Goal: Register for event/course

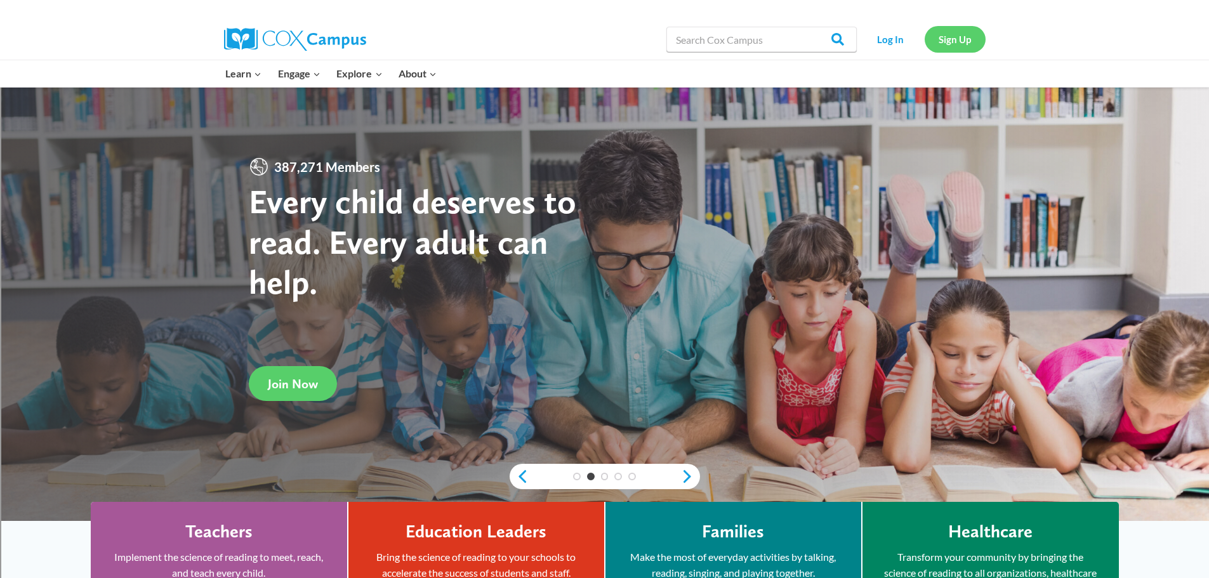
click at [935, 36] on link "Sign Up" at bounding box center [955, 39] width 61 height 26
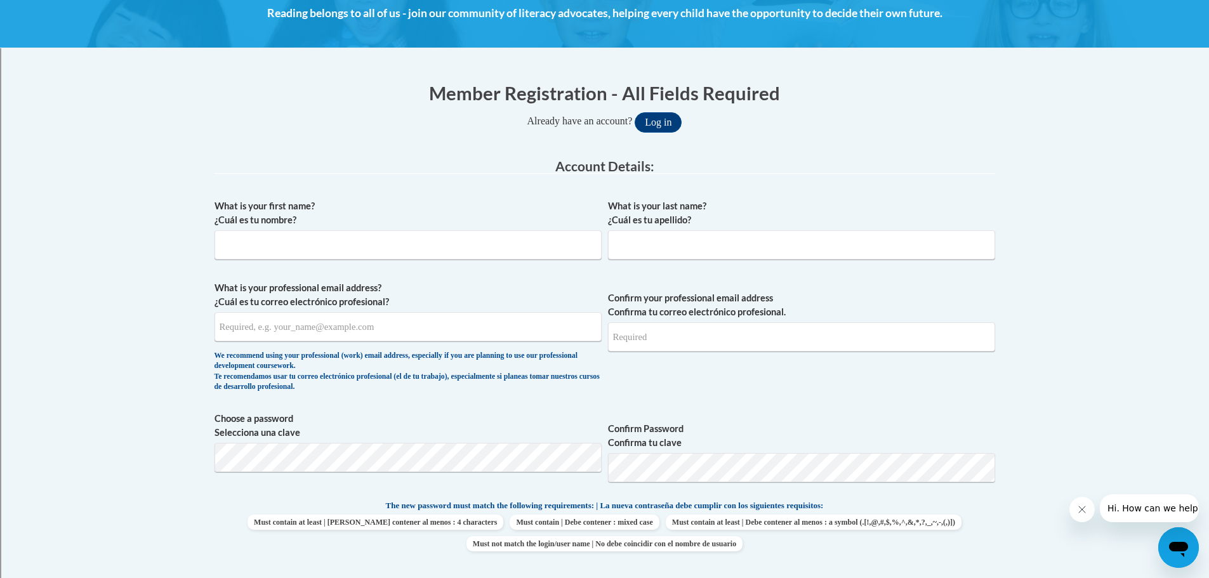
scroll to position [254, 0]
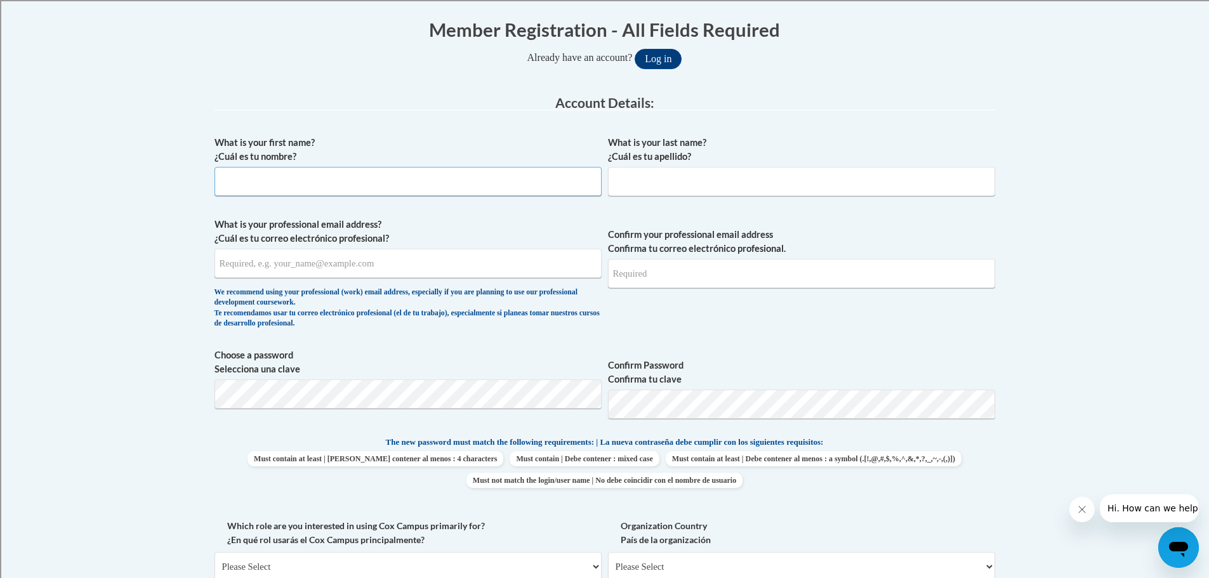
click at [422, 192] on input "What is your first name? ¿Cuál es tu nombre?" at bounding box center [408, 181] width 387 height 29
type input "Annabel"
type input "Bohn"
type input "annbohn@daytonpublic.com"
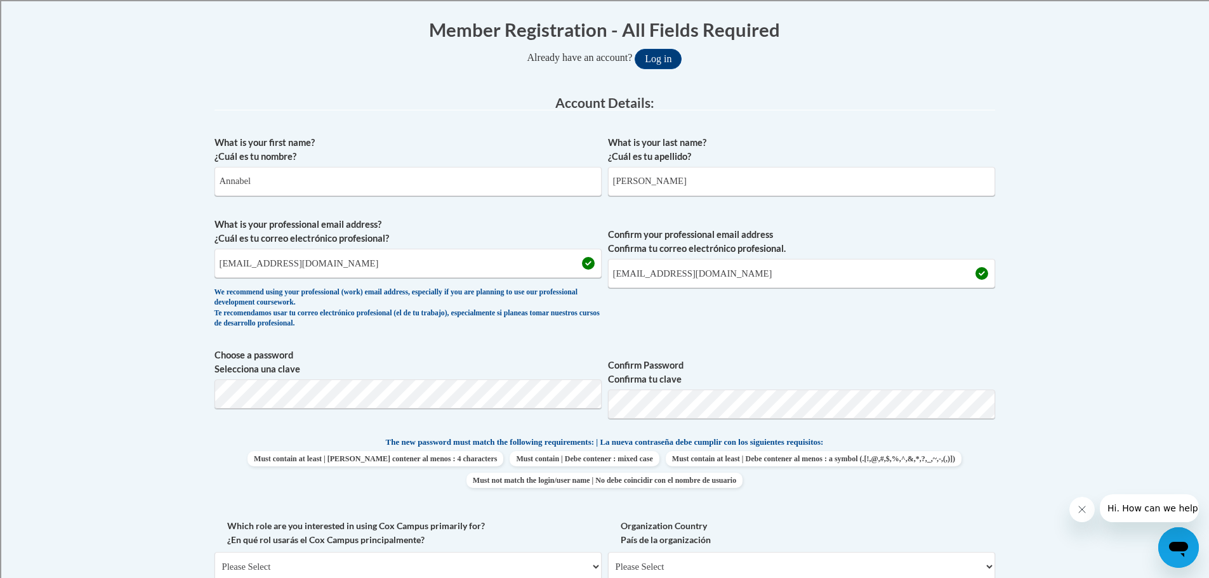
click at [826, 522] on label "Organization Country País de la organización" at bounding box center [801, 533] width 387 height 28
click at [826, 552] on select "Please Select United States | Estados Unidos Outside of the United States | Fue…" at bounding box center [801, 566] width 387 height 29
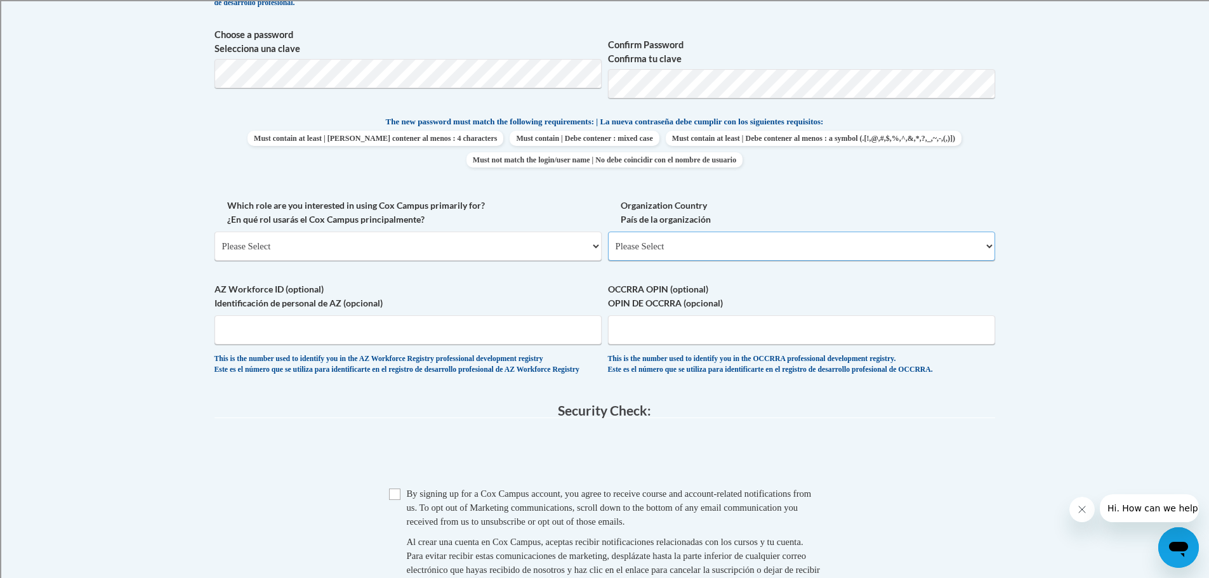
scroll to position [638, 0]
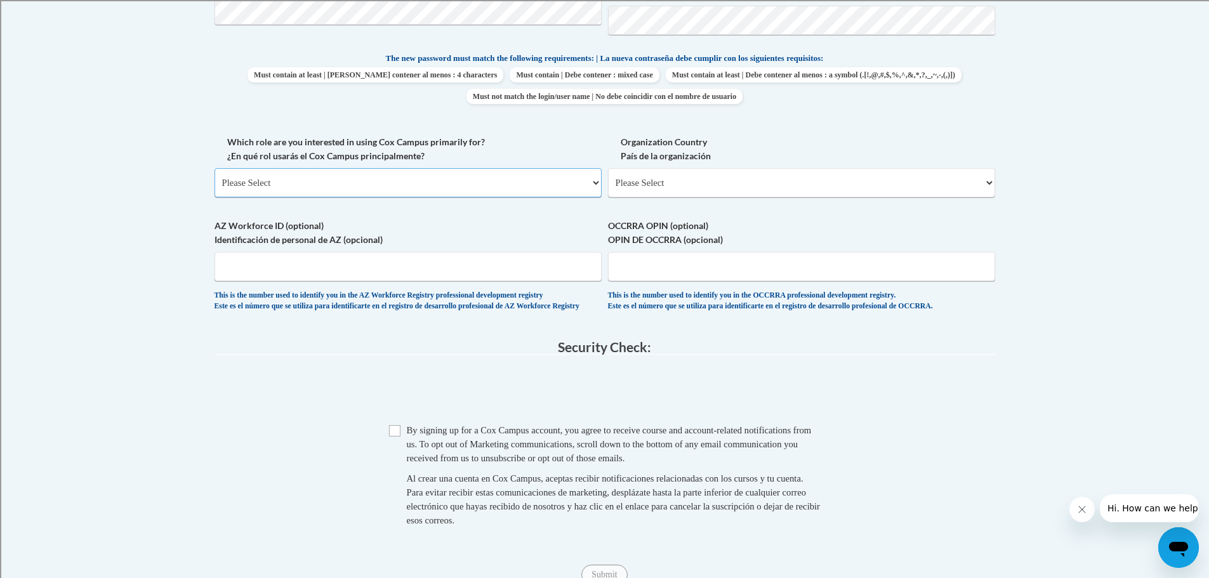
click at [352, 187] on select "Please Select College/University | Colegio/Universidad Community/Nonprofit Part…" at bounding box center [408, 182] width 387 height 29
select select "fbf2d438-af2f-41f8-98f1-81c410e29de3"
click at [215, 168] on select "Please Select College/University | Colegio/Universidad Community/Nonprofit Part…" at bounding box center [408, 182] width 387 height 29
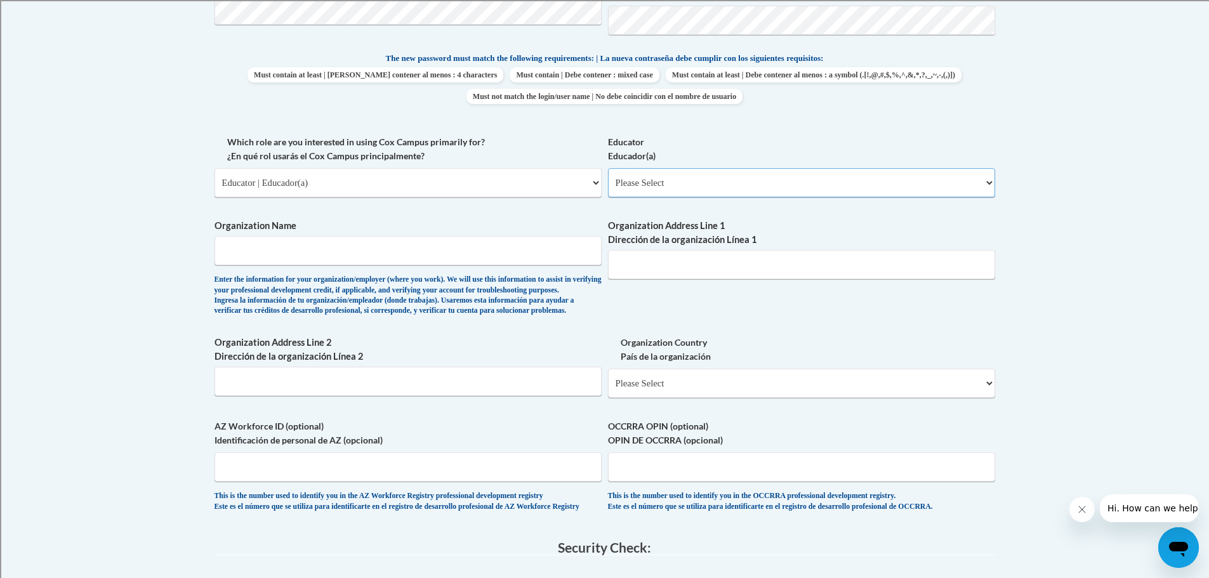
click at [686, 178] on select "Please Select Early Learning/Daycare Teacher/Family Home Care Provider | Maestr…" at bounding box center [801, 182] width 387 height 29
click at [333, 270] on span "Organization Name Enter the information for your organization/employer (where y…" at bounding box center [408, 267] width 387 height 97
click at [340, 251] on input "Organization Name" at bounding box center [408, 250] width 387 height 29
type input "Meadowdale Career Technology Center"
click at [715, 277] on input "209 Old Salem Rd" at bounding box center [801, 264] width 387 height 29
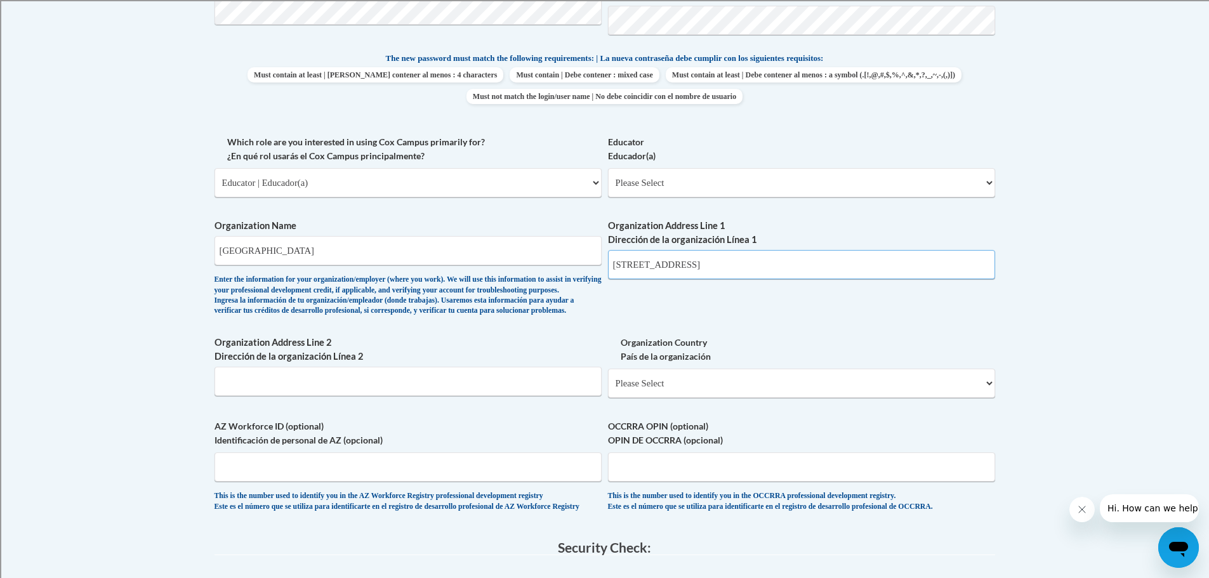
click at [715, 277] on input "209 Old Salem Rd" at bounding box center [801, 264] width 387 height 29
click at [786, 267] on input "209 Old Salem Rd" at bounding box center [801, 264] width 387 height 29
type input "2"
type input "8"
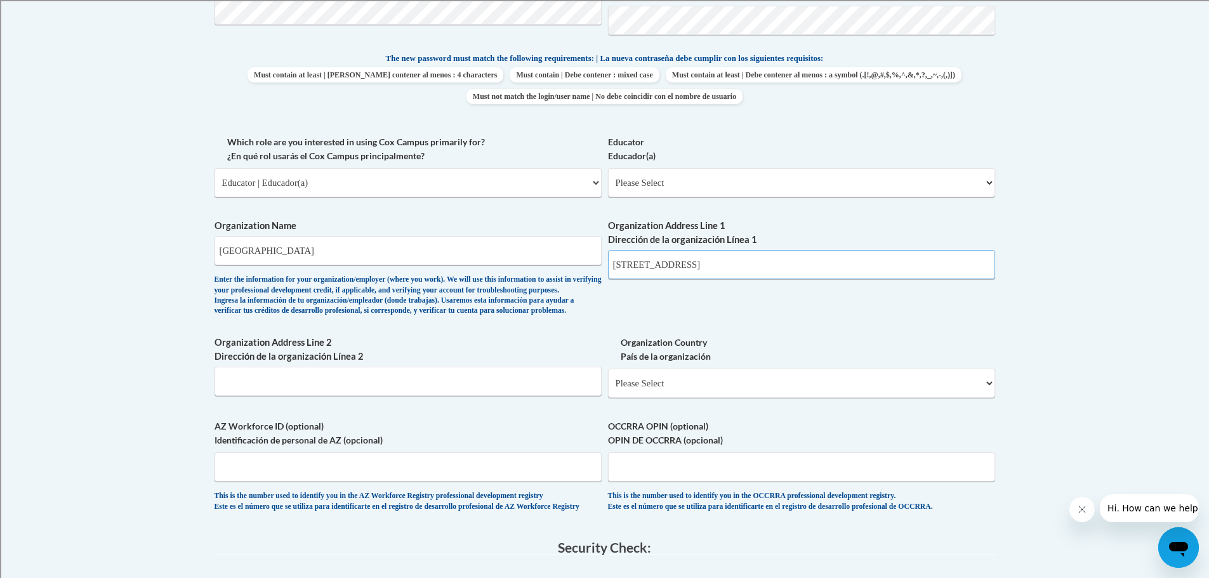
type input "3873 Whitestone Court"
click at [489, 396] on input "Organization Address Line 2 Dirección de la organización Línea 2" at bounding box center [408, 381] width 387 height 29
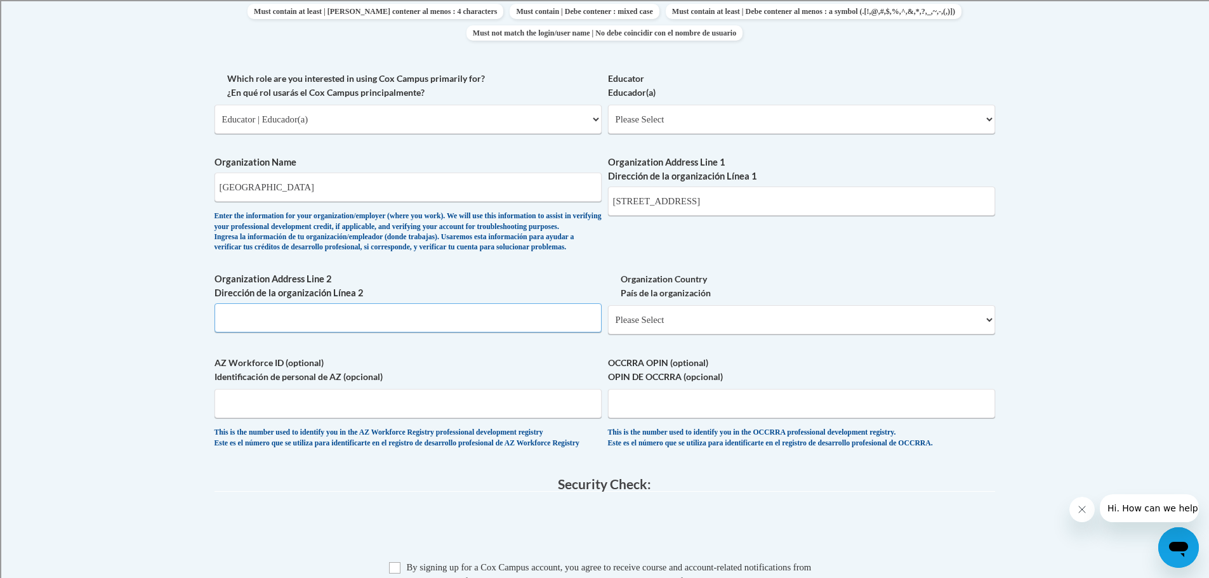
scroll to position [765, 0]
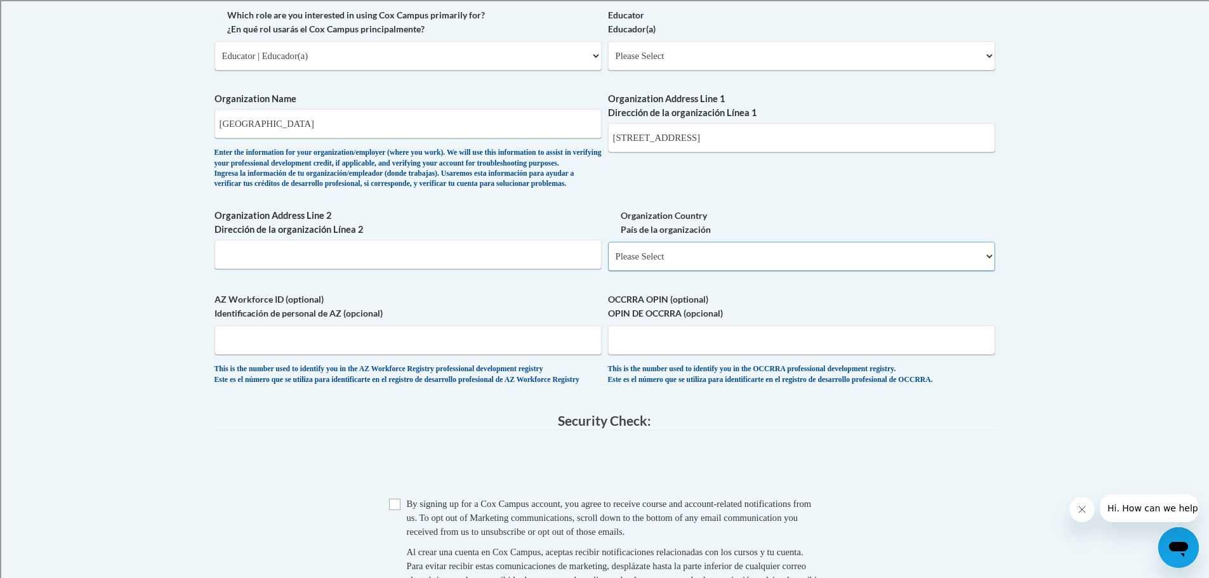
click at [677, 271] on select "Please Select United States | Estados Unidos Outside of the United States | Fue…" at bounding box center [801, 256] width 387 height 29
select select "ad49bcad-a171-4b2e-b99c-48b446064914"
click at [608, 262] on select "Please Select United States | Estados Unidos Outside of the United States | Fue…" at bounding box center [801, 256] width 387 height 29
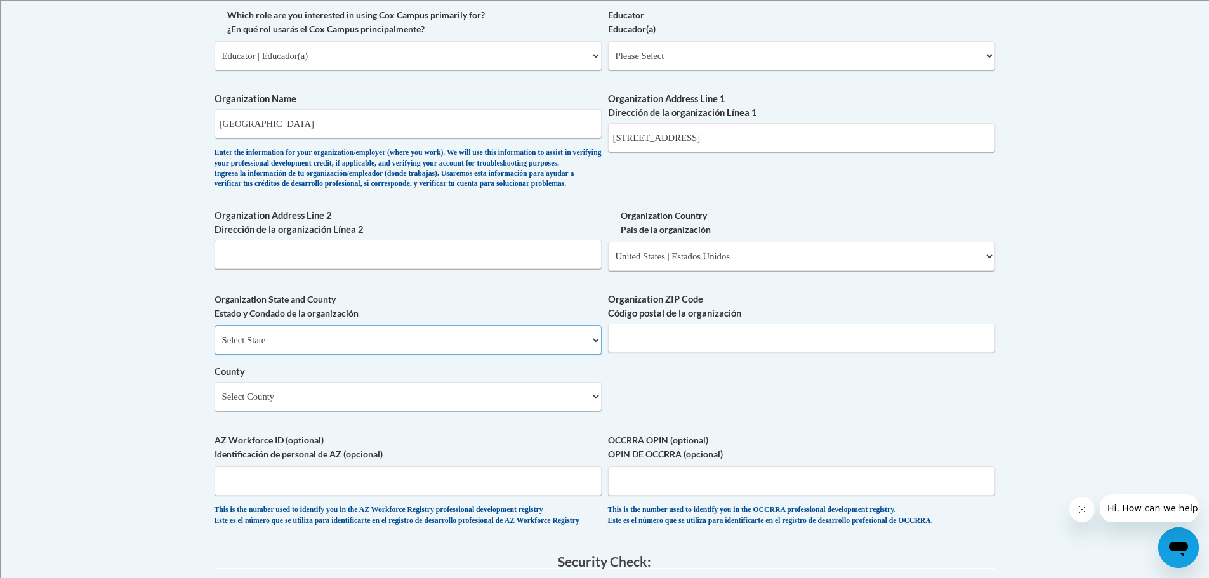
click at [413, 355] on select "Select State Alabama Alaska Arizona Arkansas California Colorado Connecticut De…" at bounding box center [408, 340] width 387 height 29
click at [681, 353] on input "Organization ZIP Code Código postal de la organización" at bounding box center [801, 338] width 387 height 29
type input "45416"
click at [413, 411] on select "Select County Adams Allen Ashland Ashtabula Athens Auglaize Belmont Brown Butle…" at bounding box center [408, 396] width 387 height 29
select select "Montgomery"
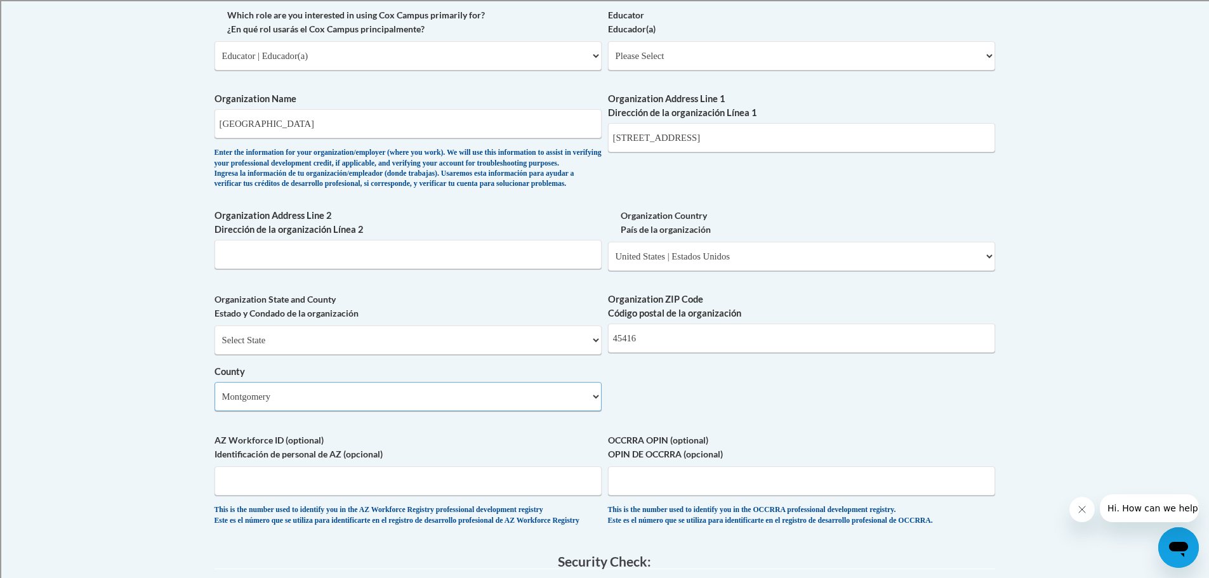
click at [215, 403] on select "Select County Adams Allen Ashland Ashtabula Athens Auglaize Belmont Brown Butle…" at bounding box center [408, 396] width 387 height 29
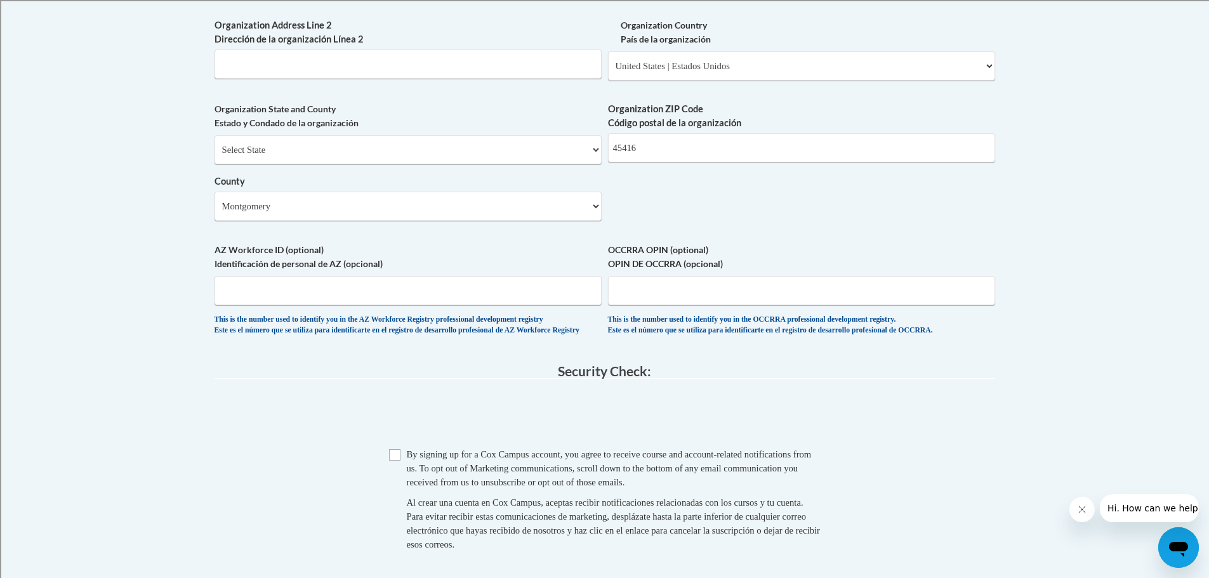
scroll to position [1273, 0]
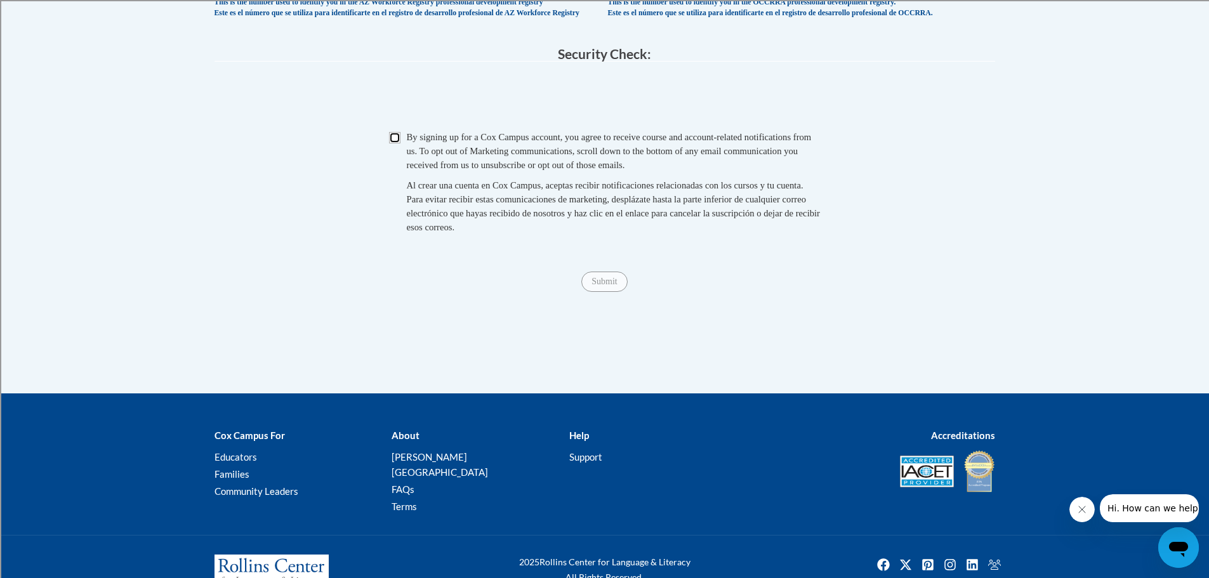
click at [389, 143] on input "Checkbox" at bounding box center [394, 137] width 11 height 11
checkbox input "true"
click at [588, 292] on input "Submit" at bounding box center [604, 282] width 46 height 20
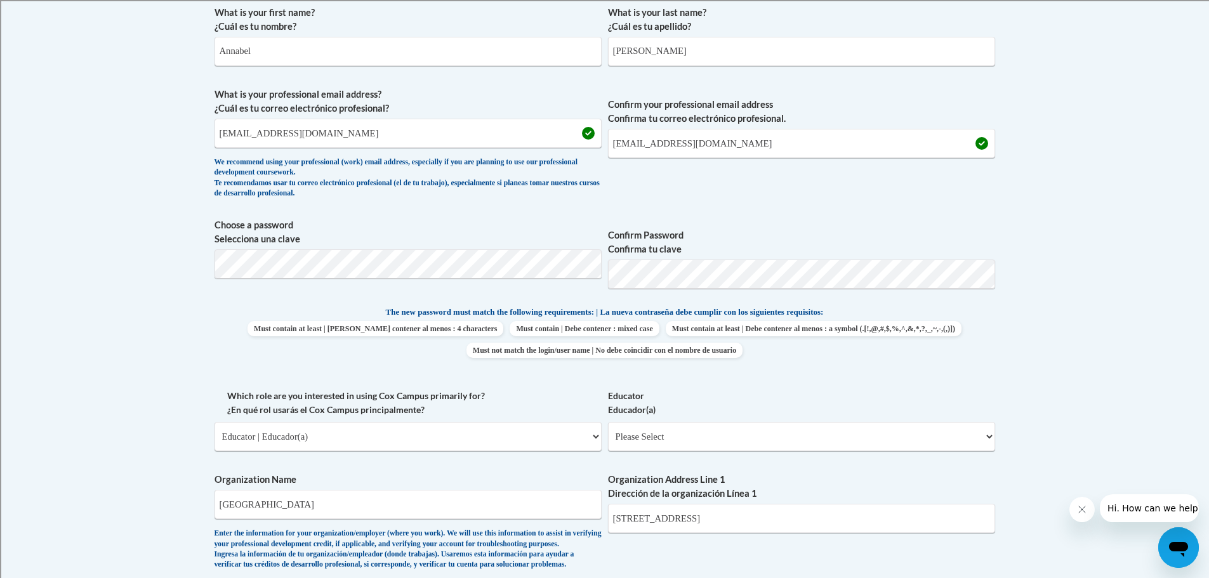
scroll to position [0, 0]
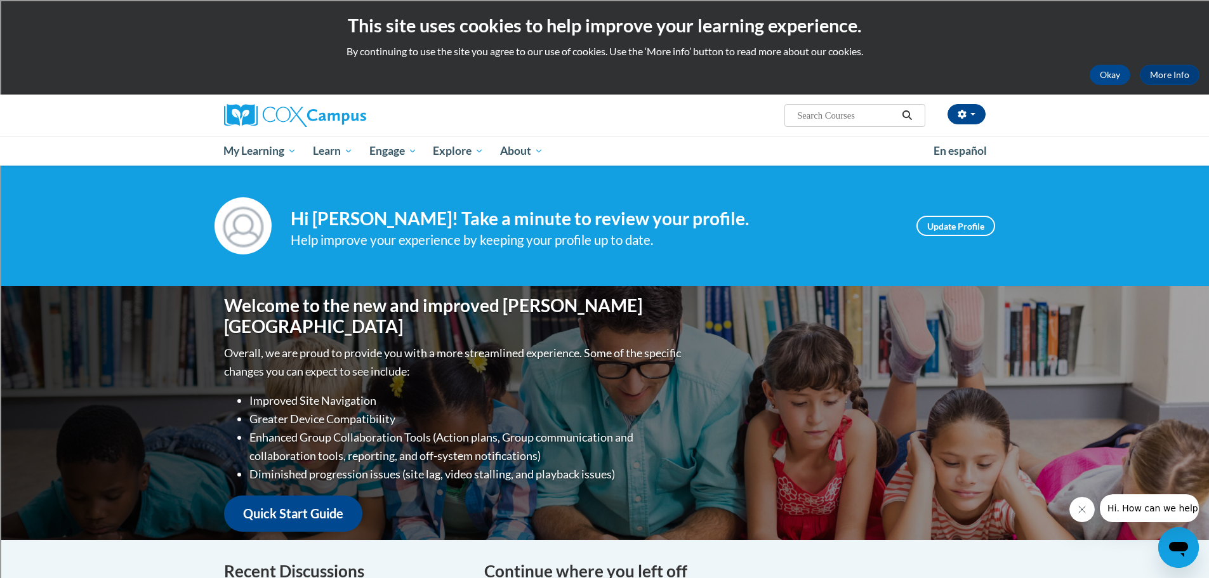
click at [811, 120] on input "Search..." at bounding box center [847, 115] width 102 height 15
type input "gifted"
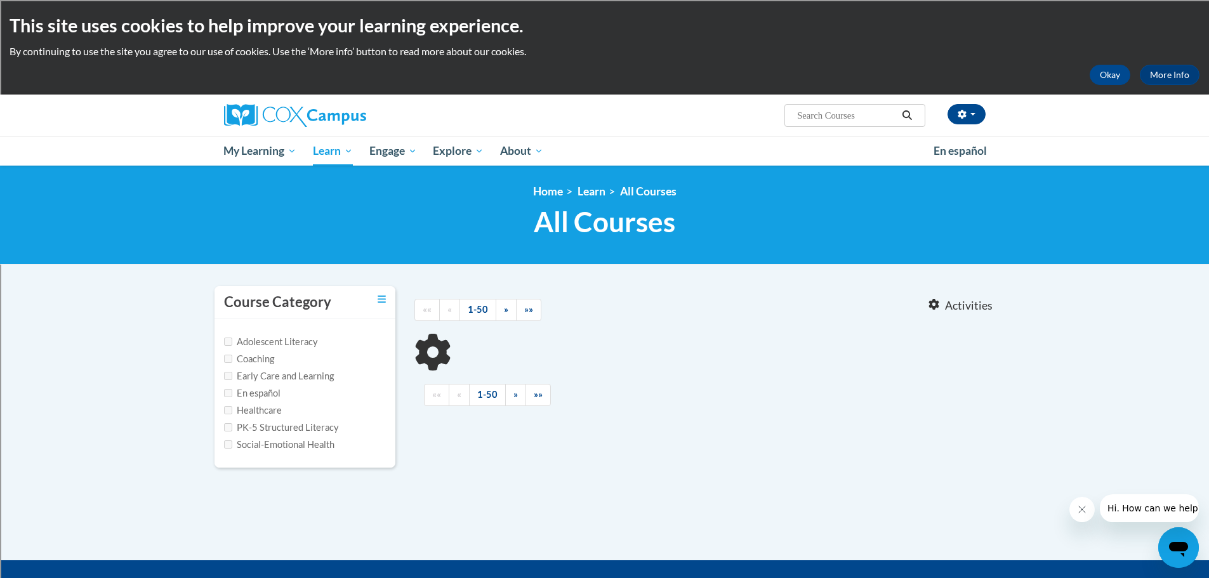
type input "gifted"
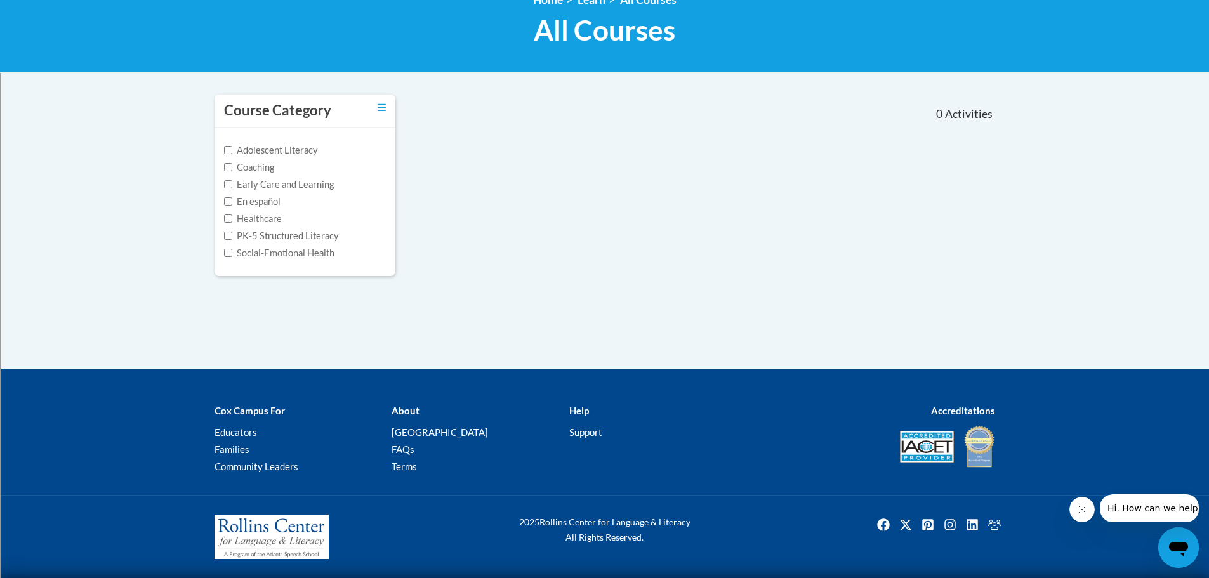
scroll to position [128, 0]
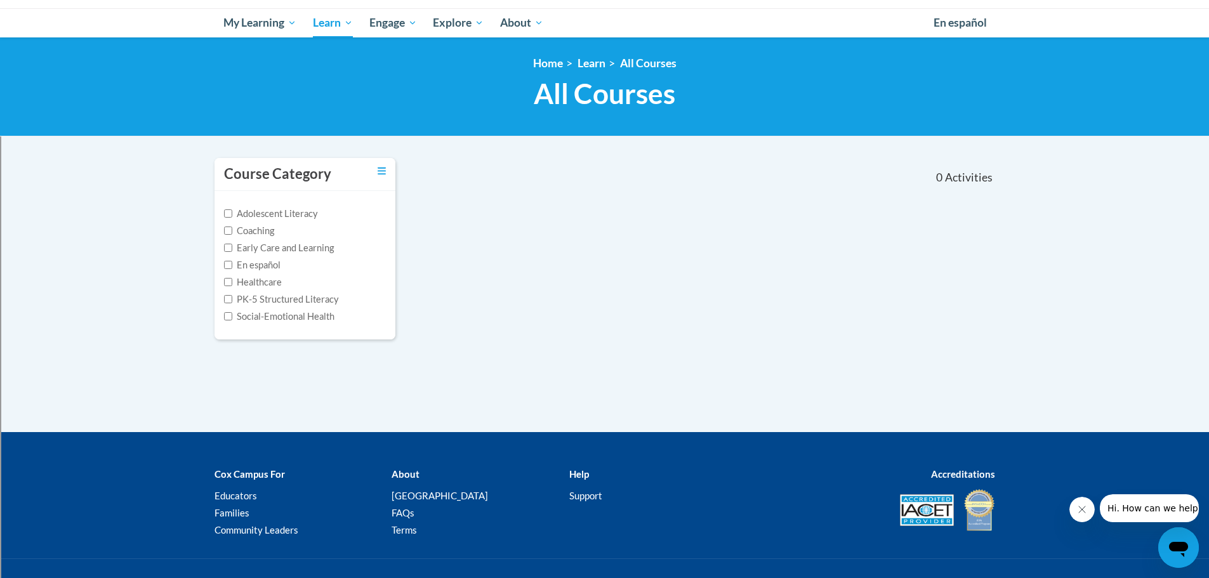
click at [289, 213] on label "Adolescent Literacy" at bounding box center [271, 214] width 94 height 14
click at [232, 213] on input "Adolescent Literacy" at bounding box center [228, 213] width 8 height 8
checkbox input "true"
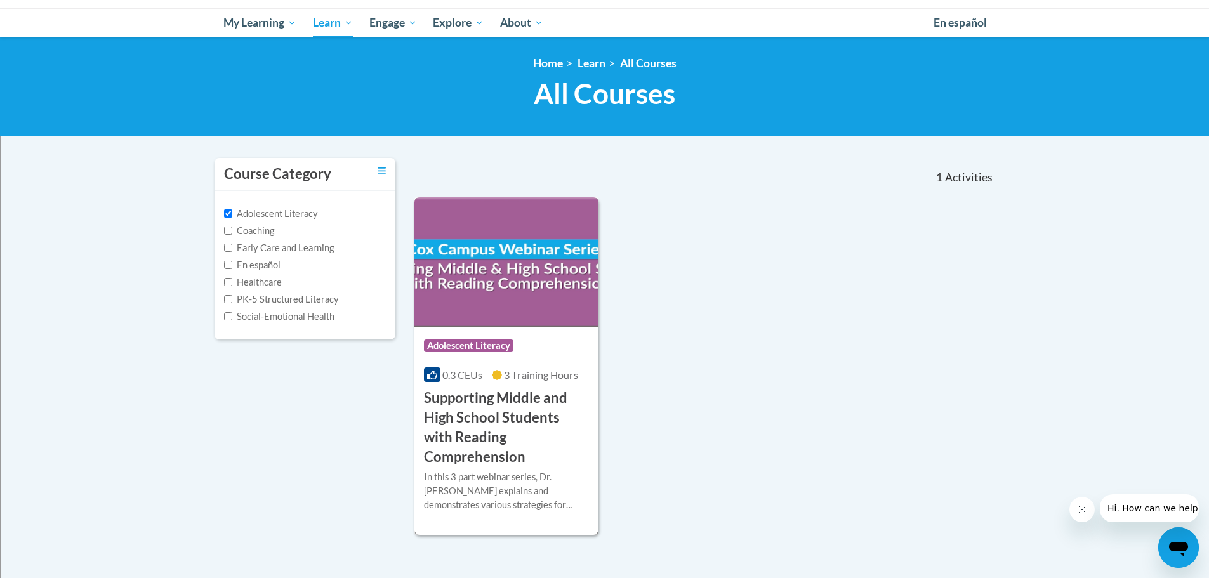
scroll to position [0, 0]
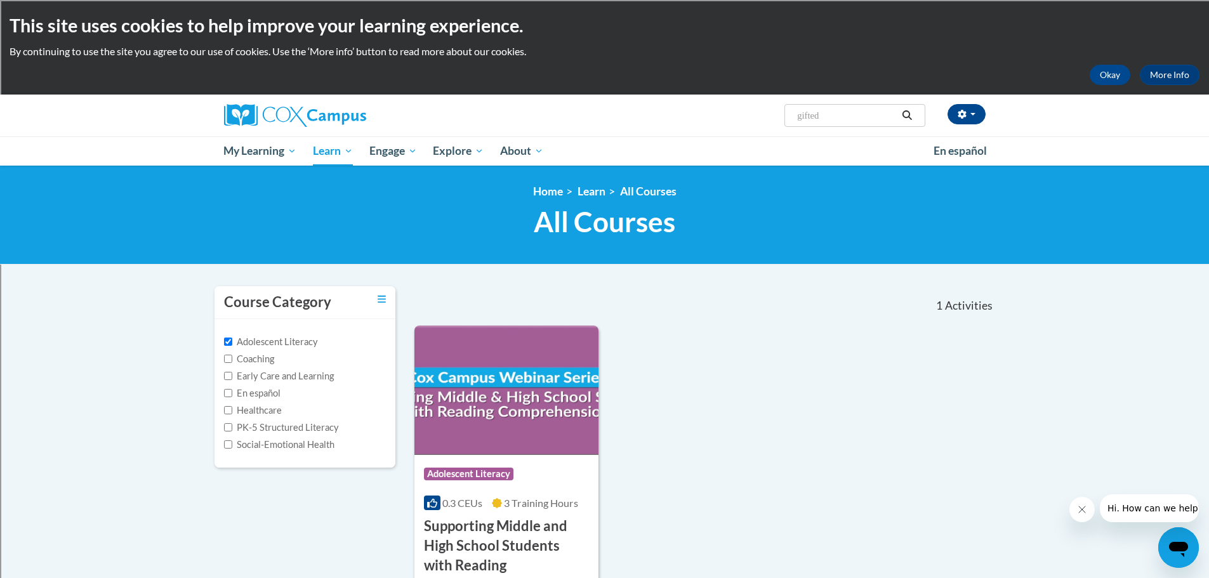
click at [910, 119] on icon "Search" at bounding box center [908, 115] width 10 height 10
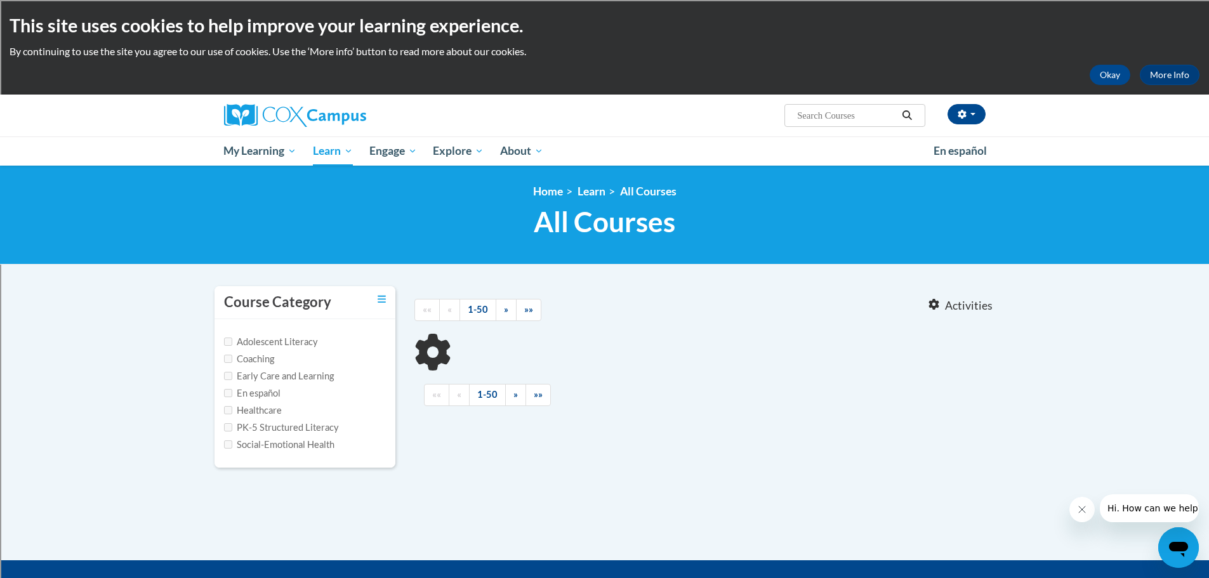
type input "gifted"
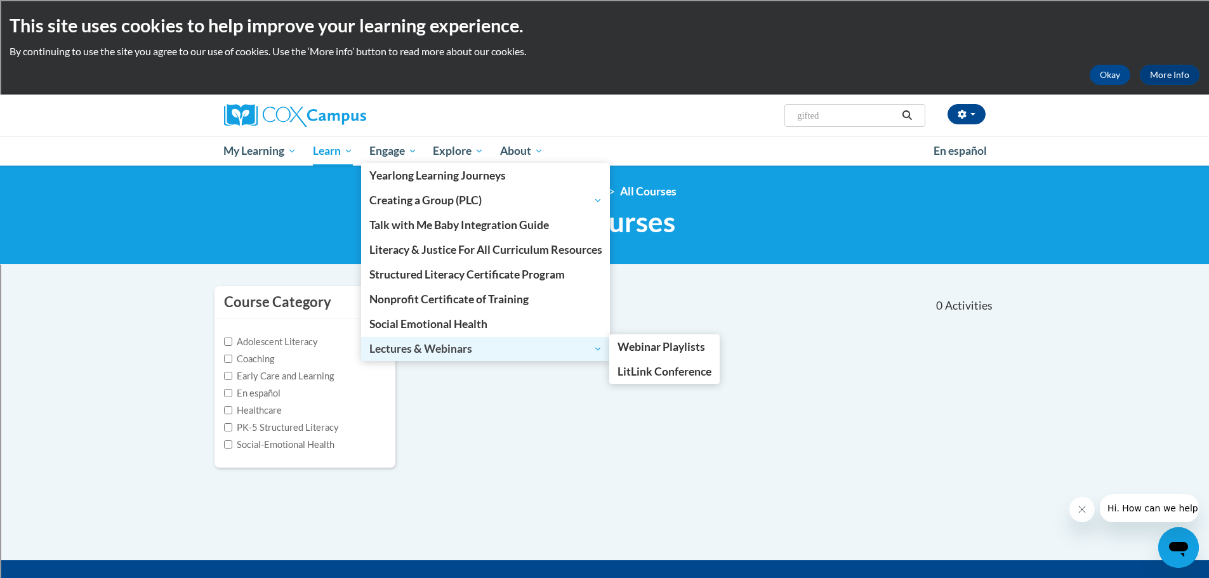
click at [399, 350] on span "Lectures & Webinars" at bounding box center [485, 349] width 233 height 15
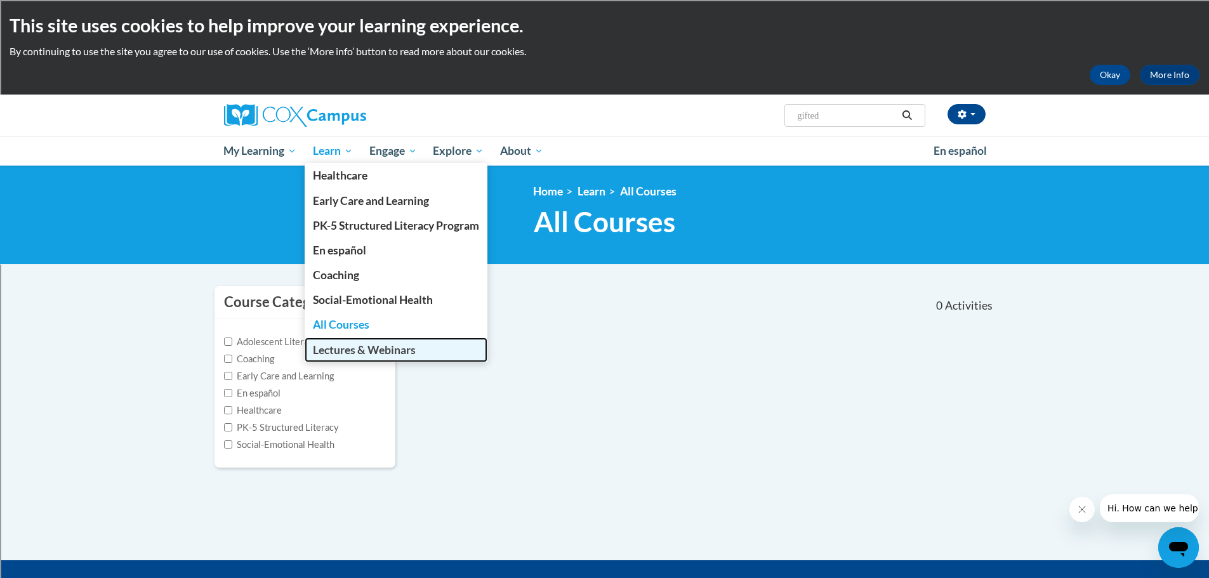
click at [369, 347] on span "Lectures & Webinars" at bounding box center [364, 349] width 103 height 13
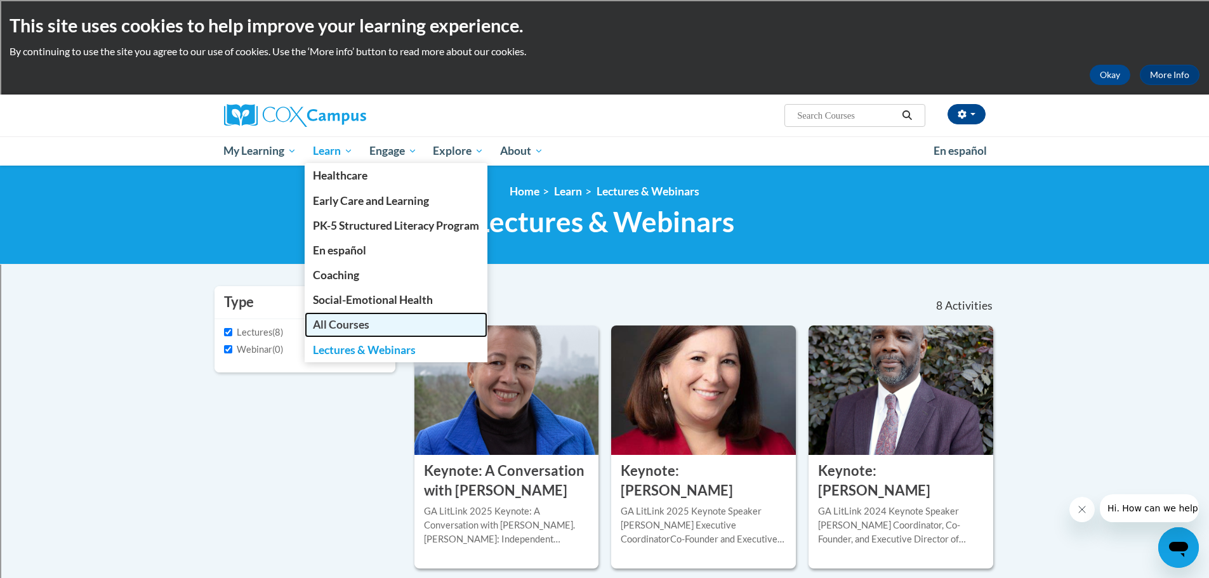
click at [341, 330] on span "All Courses" at bounding box center [341, 324] width 56 height 13
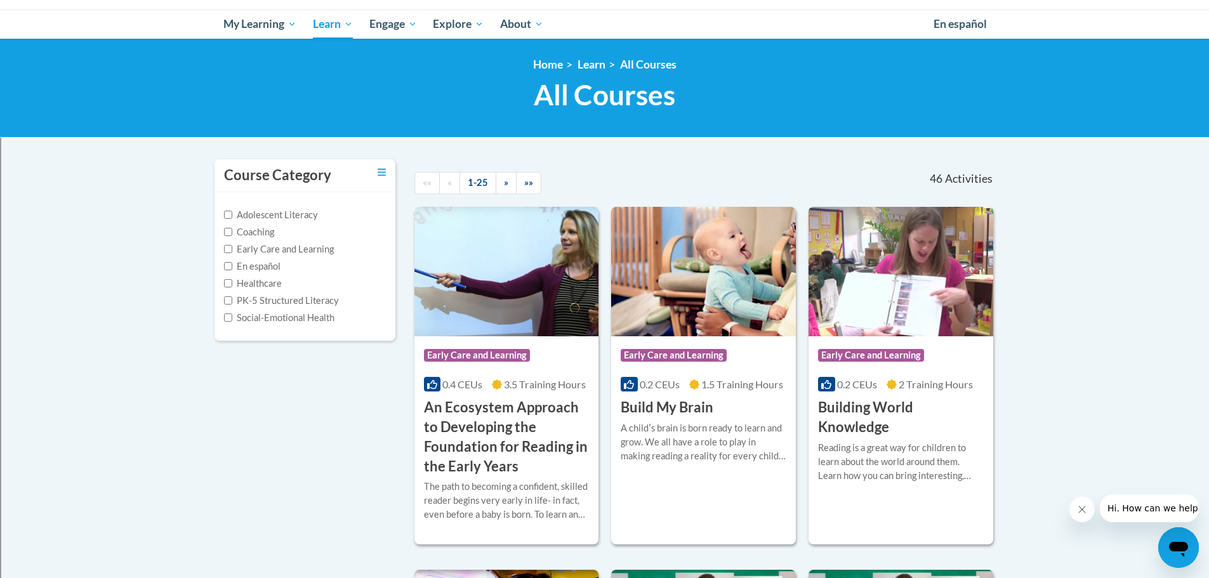
scroll to position [190, 0]
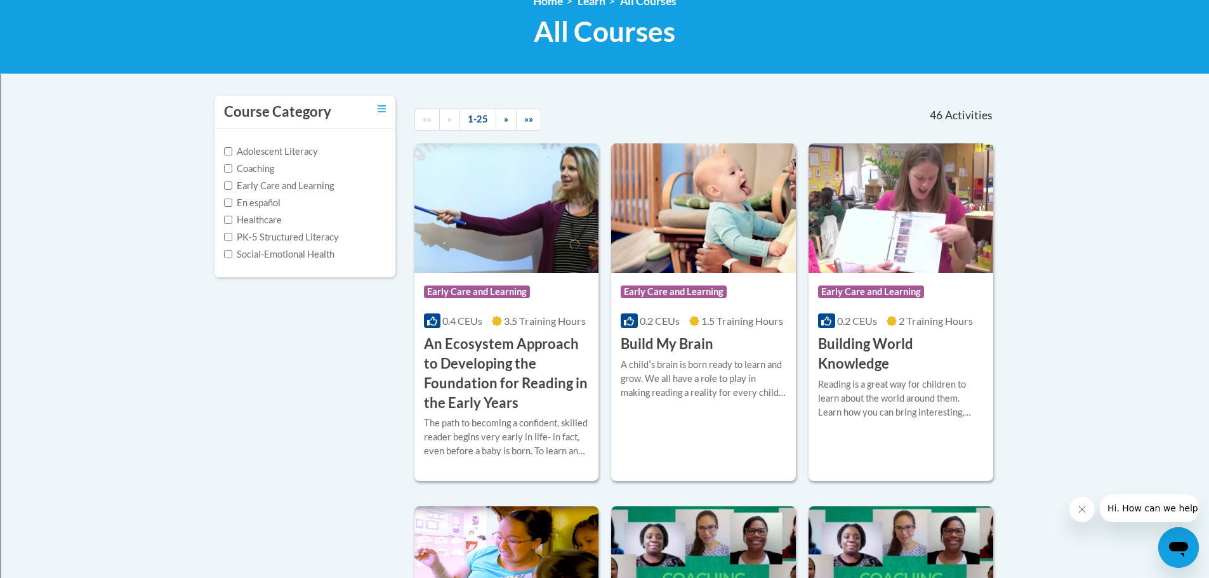
click at [282, 154] on label "Adolescent Literacy" at bounding box center [271, 152] width 94 height 14
click at [232, 154] on input "Adolescent Literacy" at bounding box center [228, 151] width 8 height 8
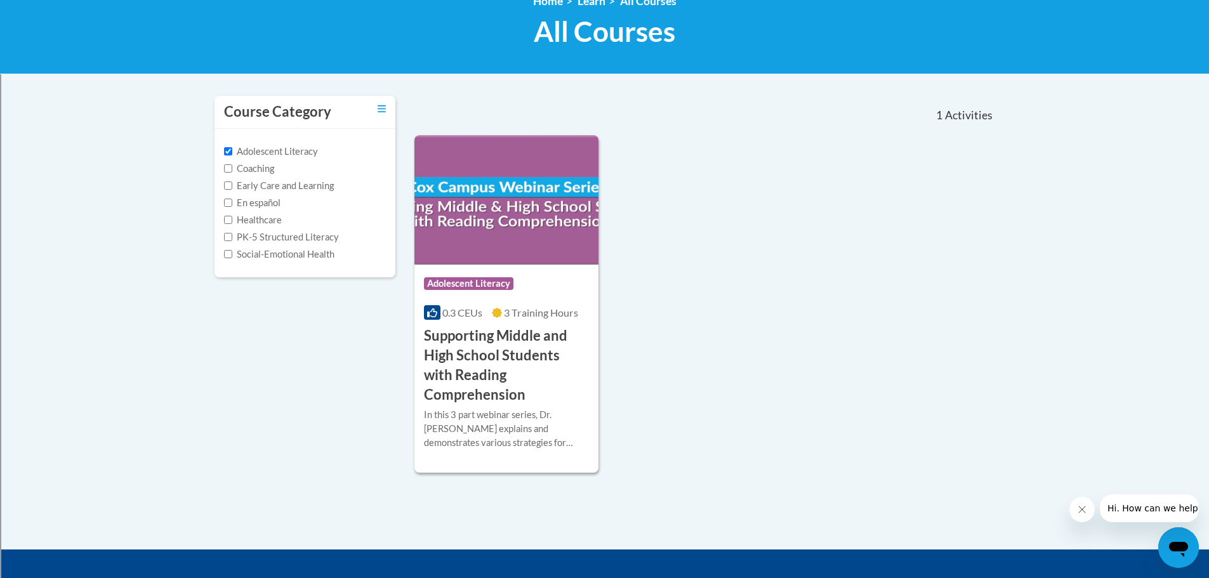
click at [282, 154] on label "Adolescent Literacy" at bounding box center [271, 152] width 94 height 14
click at [232, 154] on input "Adolescent Literacy" at bounding box center [228, 151] width 8 height 8
checkbox input "false"
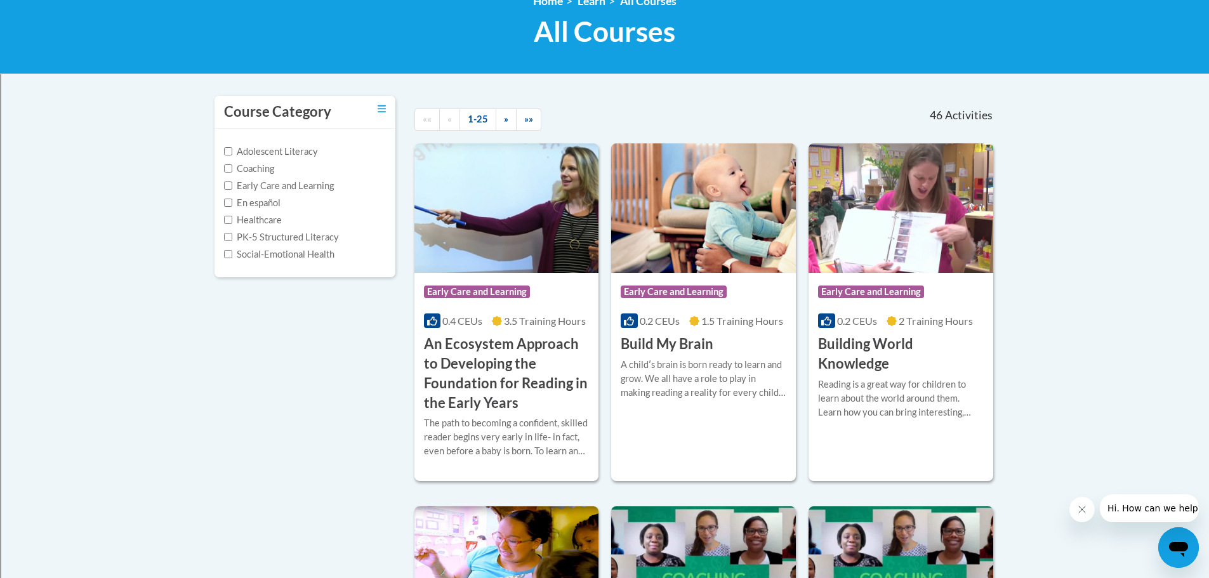
click at [256, 173] on label "Coaching" at bounding box center [249, 169] width 50 height 14
click at [232, 173] on input "Coaching" at bounding box center [228, 168] width 8 height 8
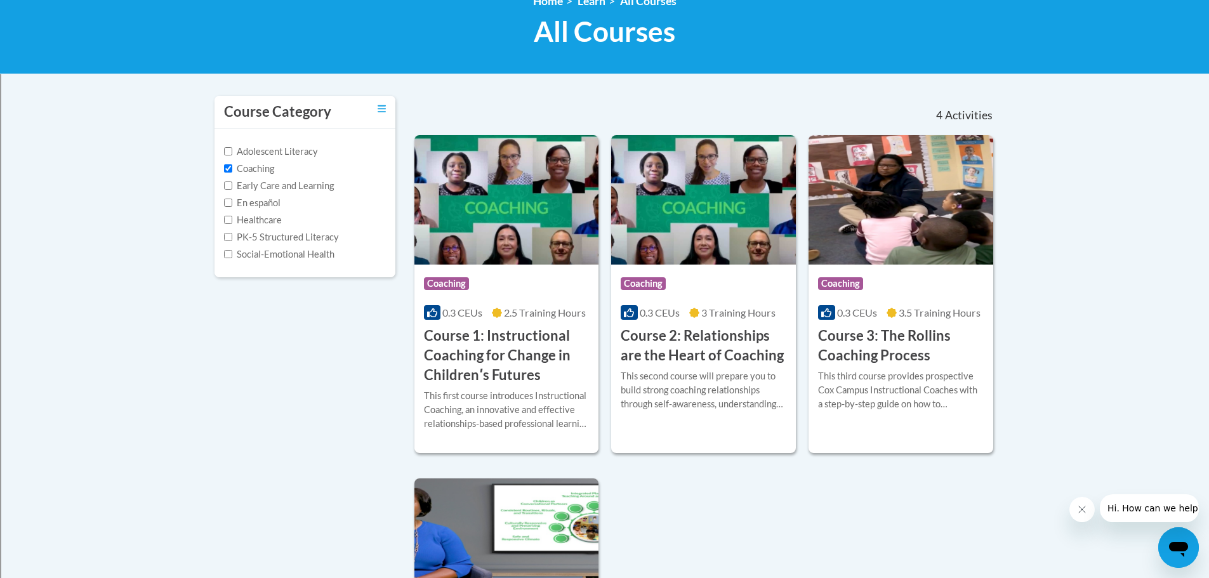
click at [257, 171] on label "Coaching" at bounding box center [249, 169] width 50 height 14
click at [232, 171] on input "Coaching" at bounding box center [228, 168] width 8 height 8
checkbox input "false"
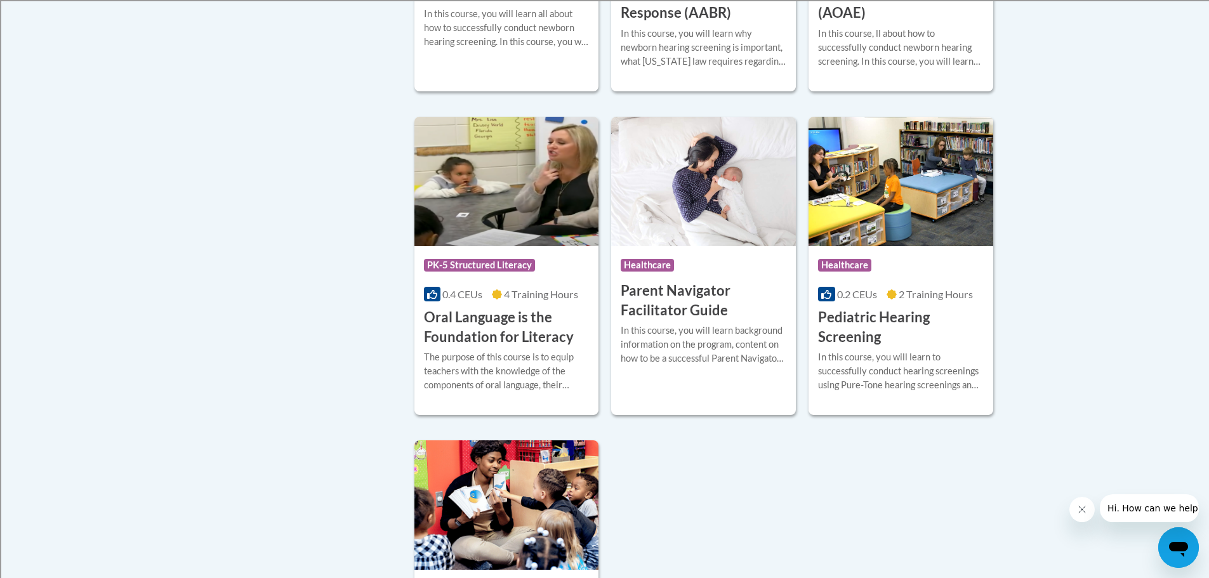
scroll to position [2539, 0]
